Goal: Navigation & Orientation: Find specific page/section

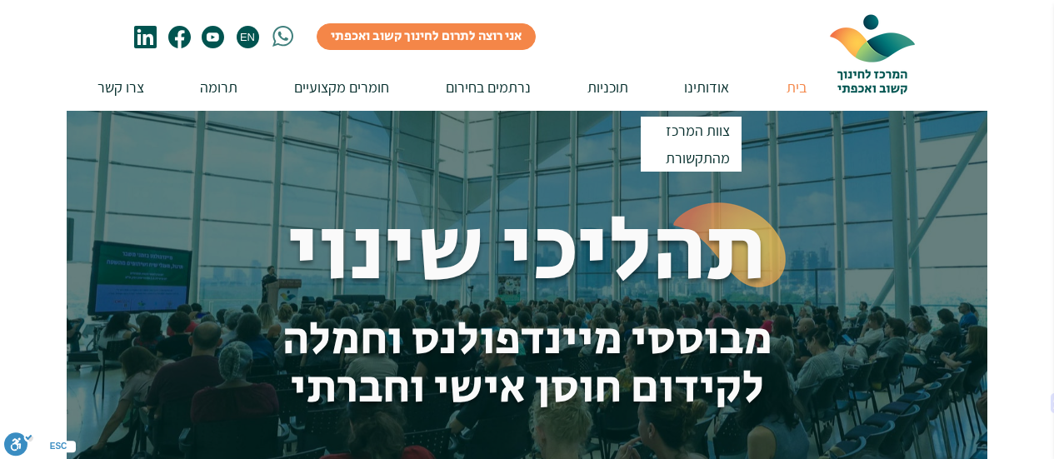
click at [702, 89] on p "אודותינו" at bounding box center [707, 86] width 62 height 47
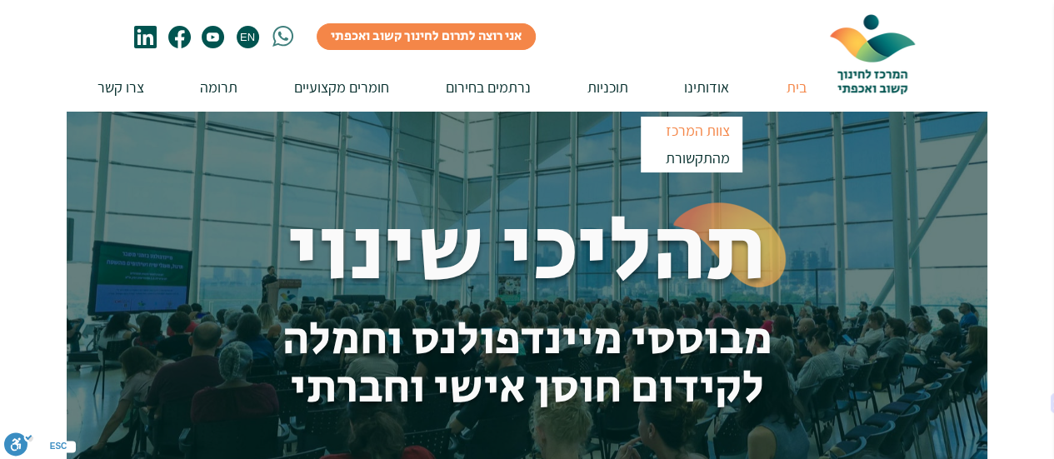
click at [703, 132] on p "צוות המרכז" at bounding box center [697, 130] width 79 height 27
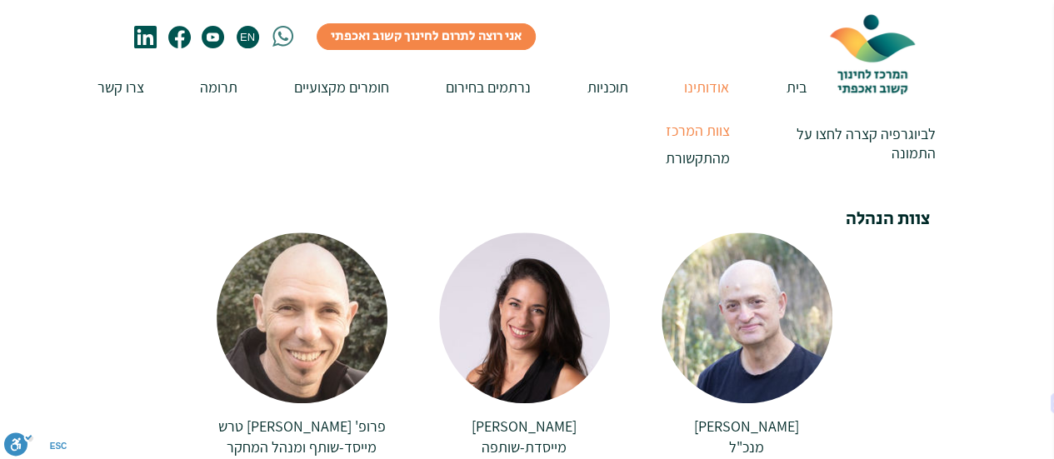
scroll to position [250, 0]
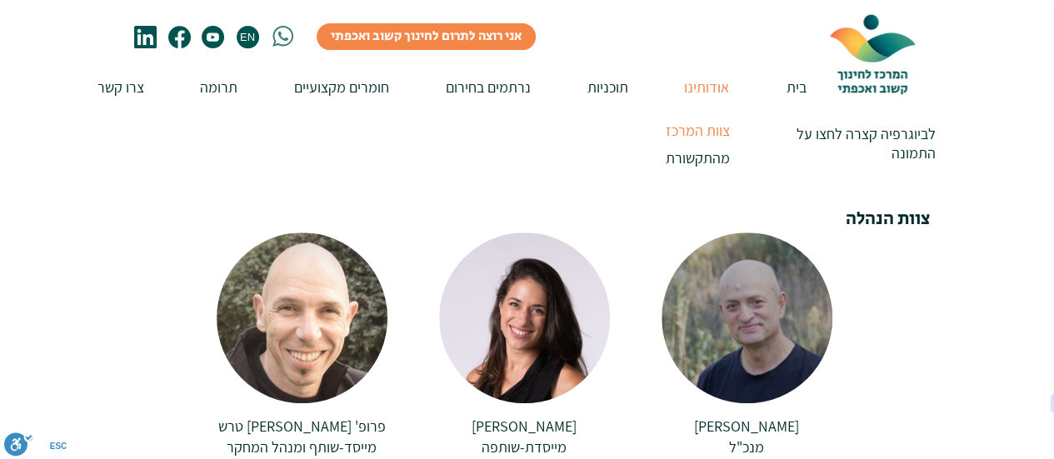
click at [745, 417] on span "[PERSON_NAME]" at bounding box center [746, 426] width 105 height 19
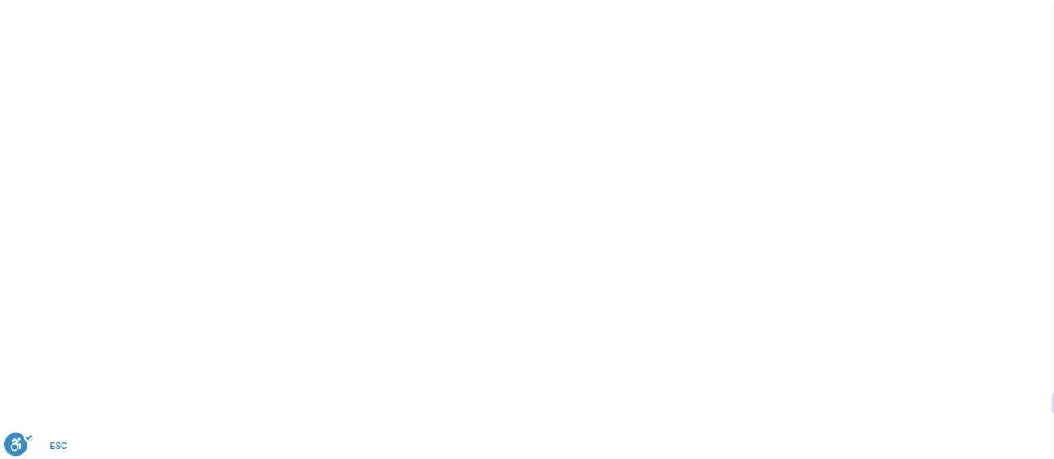
scroll to position [0, 0]
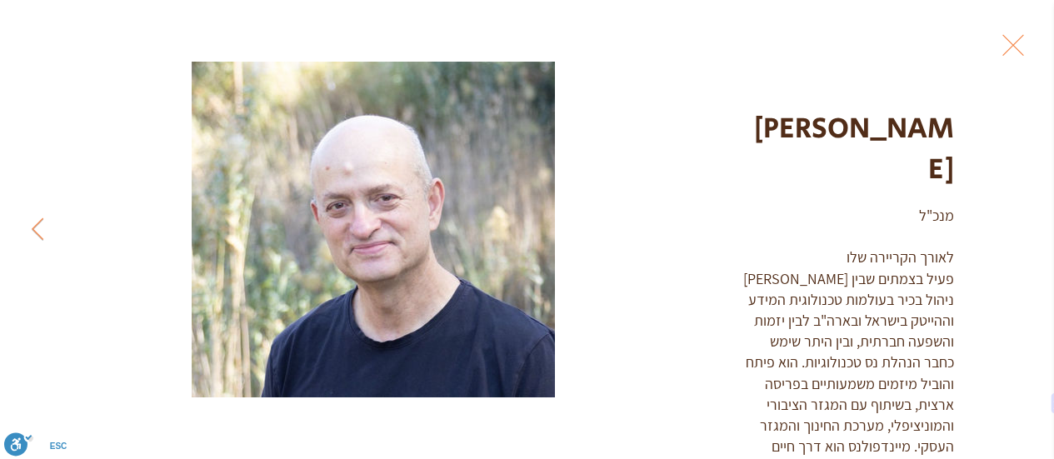
click at [1024, 39] on button "Exit expand mode" at bounding box center [1013, 43] width 32 height 37
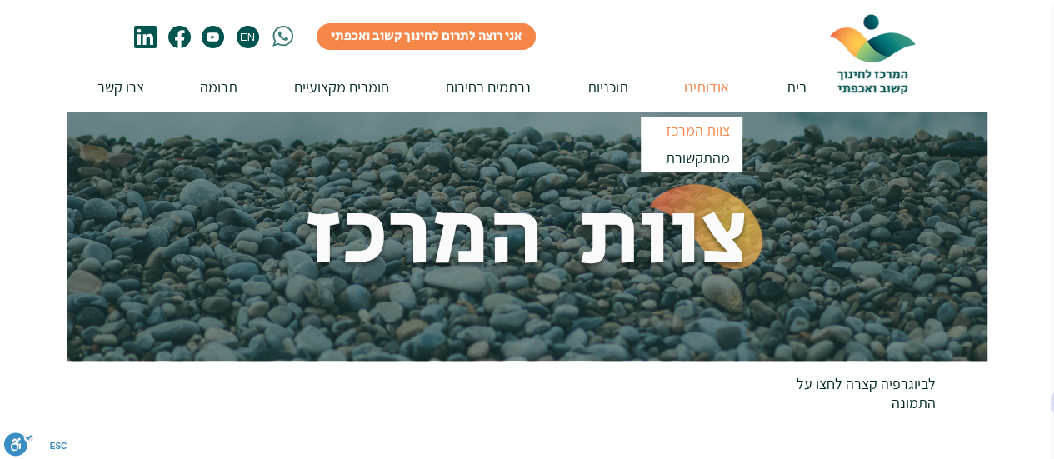
scroll to position [250, 0]
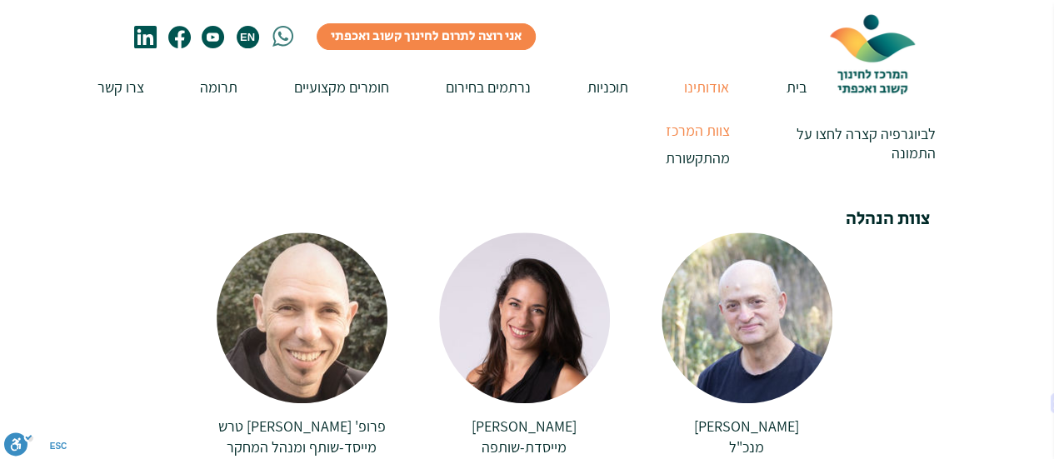
click at [254, 42] on span "EN" at bounding box center [246, 37] width 19 height 12
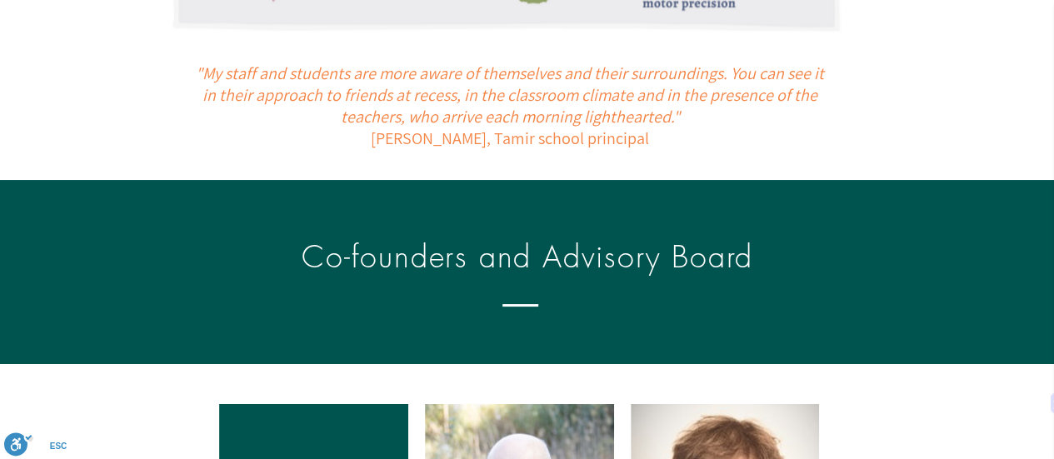
scroll to position [1583, 0]
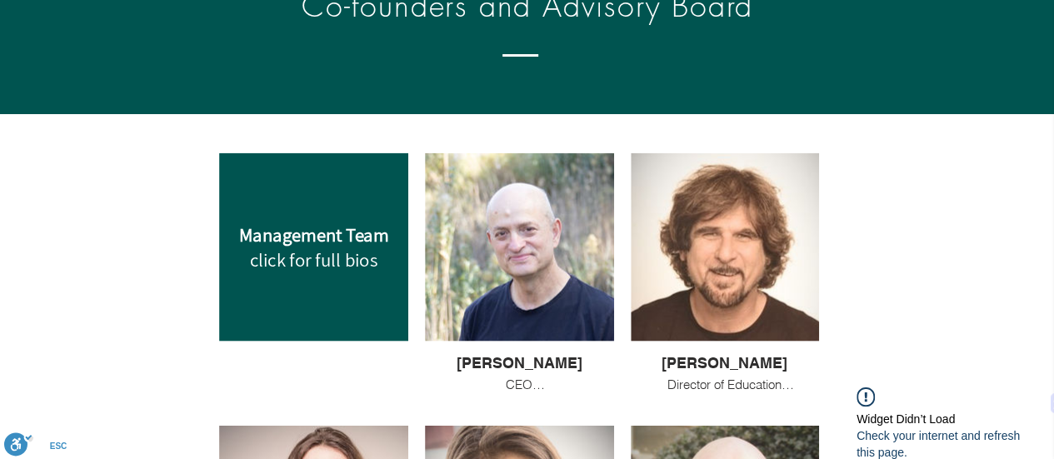
click at [488, 242] on div at bounding box center [519, 247] width 189 height 188
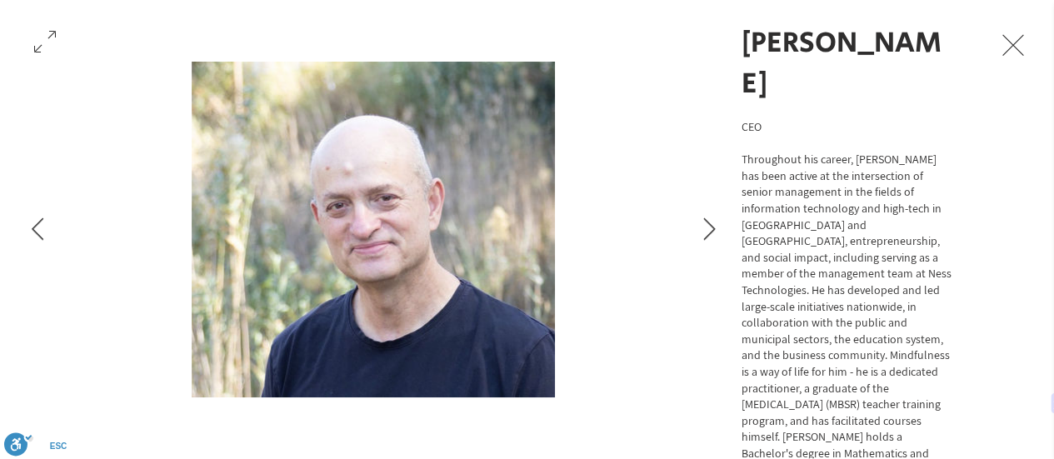
scroll to position [103, 0]
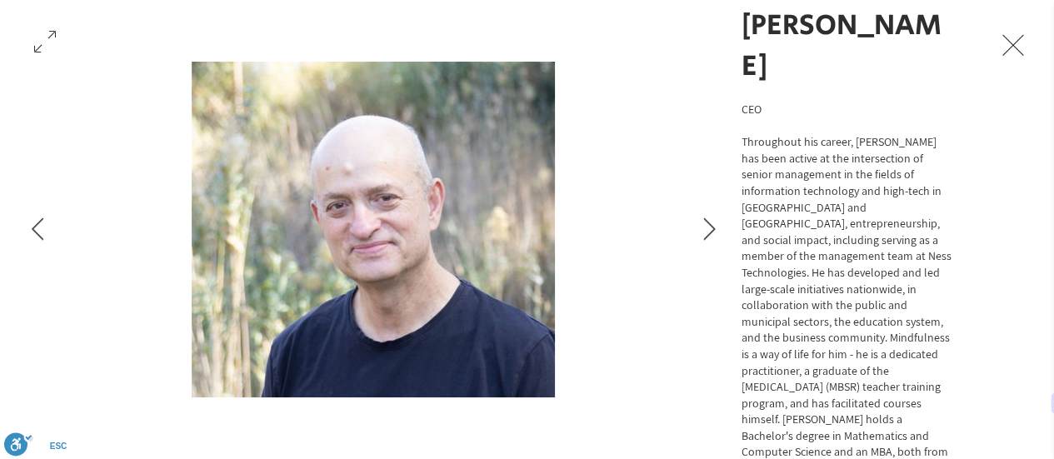
click at [1029, 40] on button "Exit expand mode" at bounding box center [1013, 43] width 32 height 37
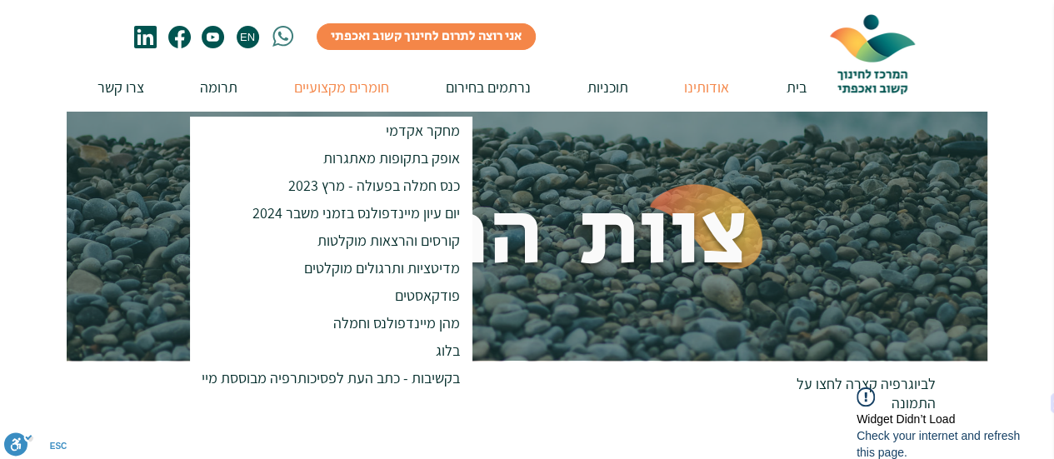
scroll to position [250, 0]
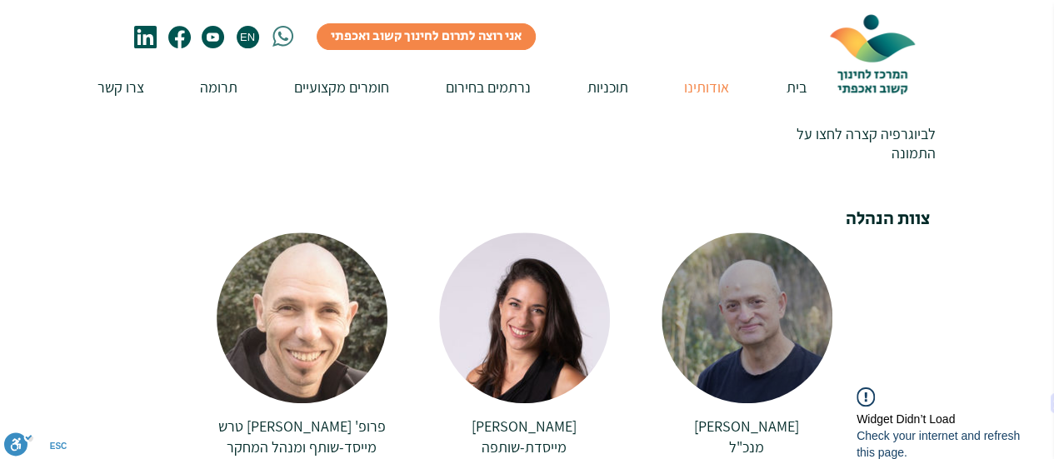
click at [735, 317] on div at bounding box center [747, 317] width 171 height 171
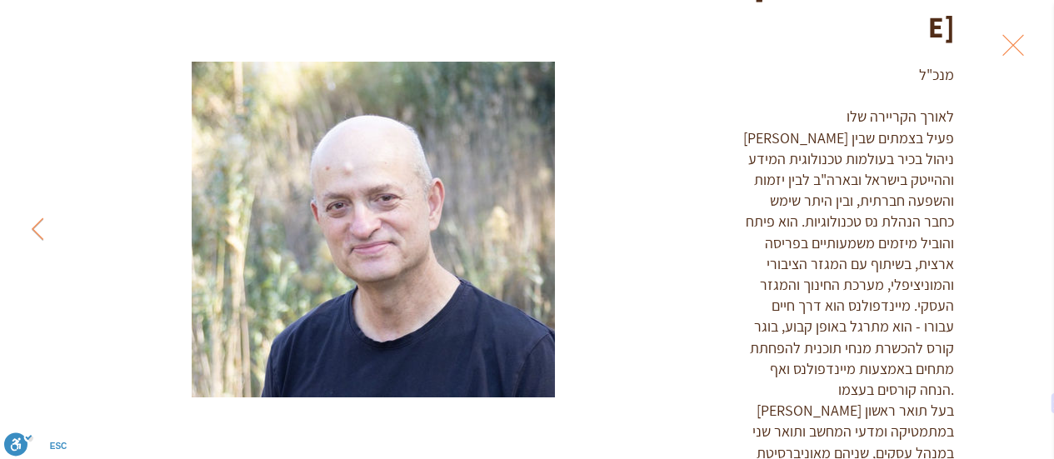
scroll to position [148, 0]
